Goal: Task Accomplishment & Management: Use online tool/utility

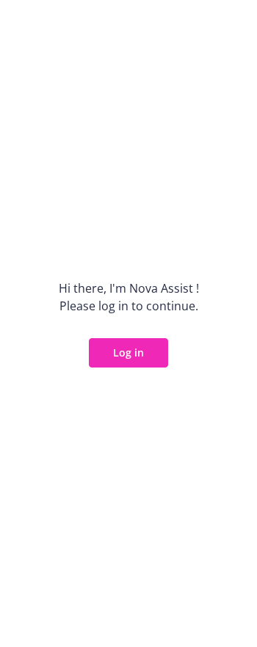
click at [134, 364] on button "Log in" at bounding box center [128, 352] width 79 height 29
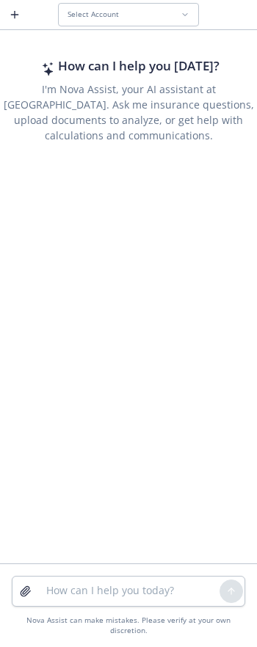
drag, startPoint x: 95, startPoint y: 257, endPoint x: 66, endPoint y: 243, distance: 32.5
click at [95, 257] on div "How can I help you [DATE]? I'm Nova Assist, your AI assistant at Newfront. Ask …" at bounding box center [128, 298] width 257 height 530
